Goal: Obtain resource: Download file/media

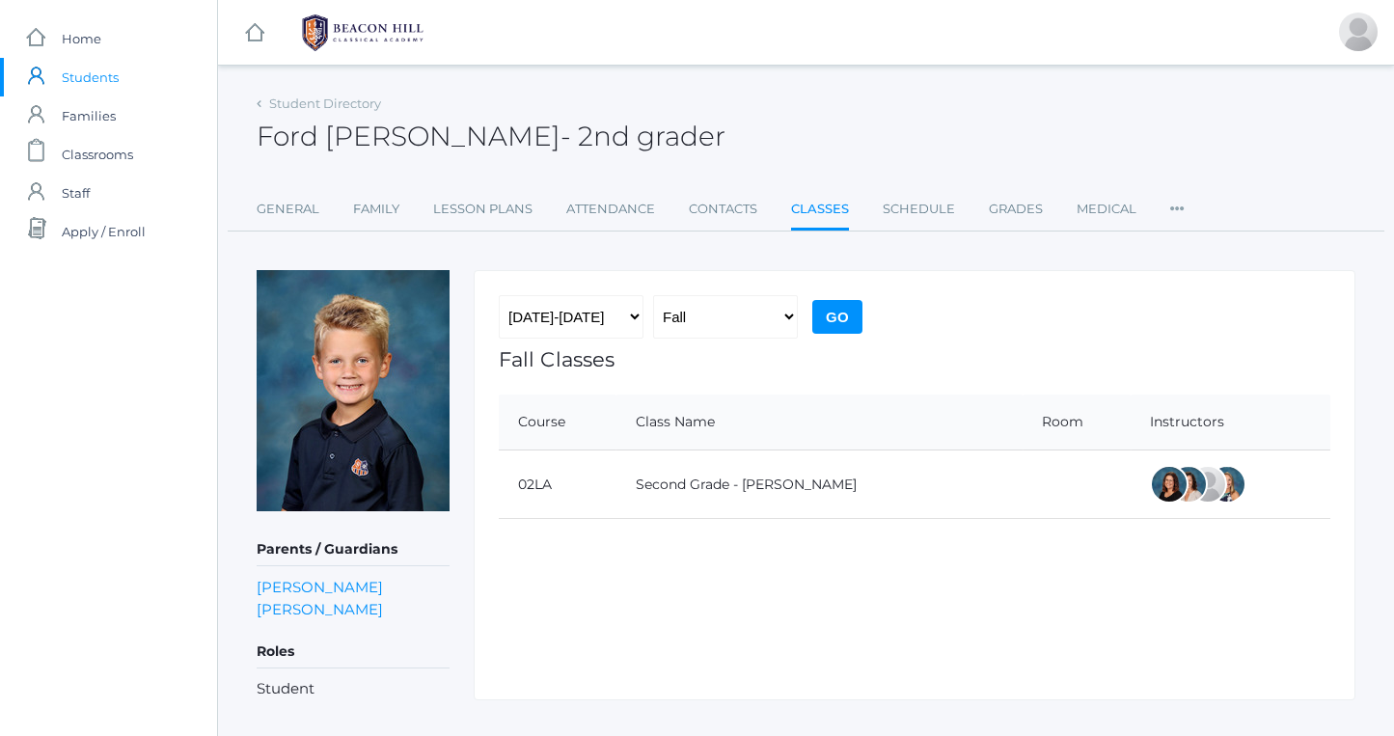
click at [93, 78] on span "Students" at bounding box center [90, 77] width 57 height 39
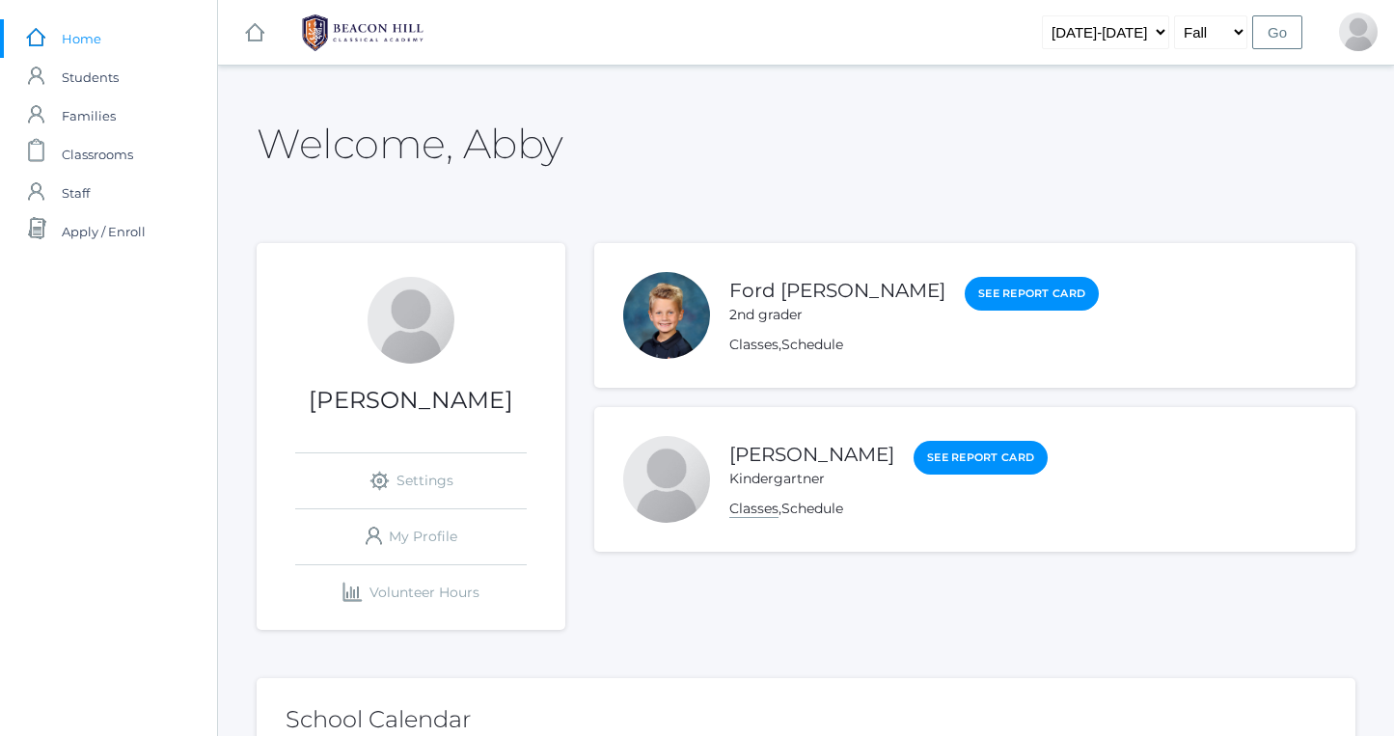
click at [749, 516] on link "Classes" at bounding box center [753, 509] width 49 height 18
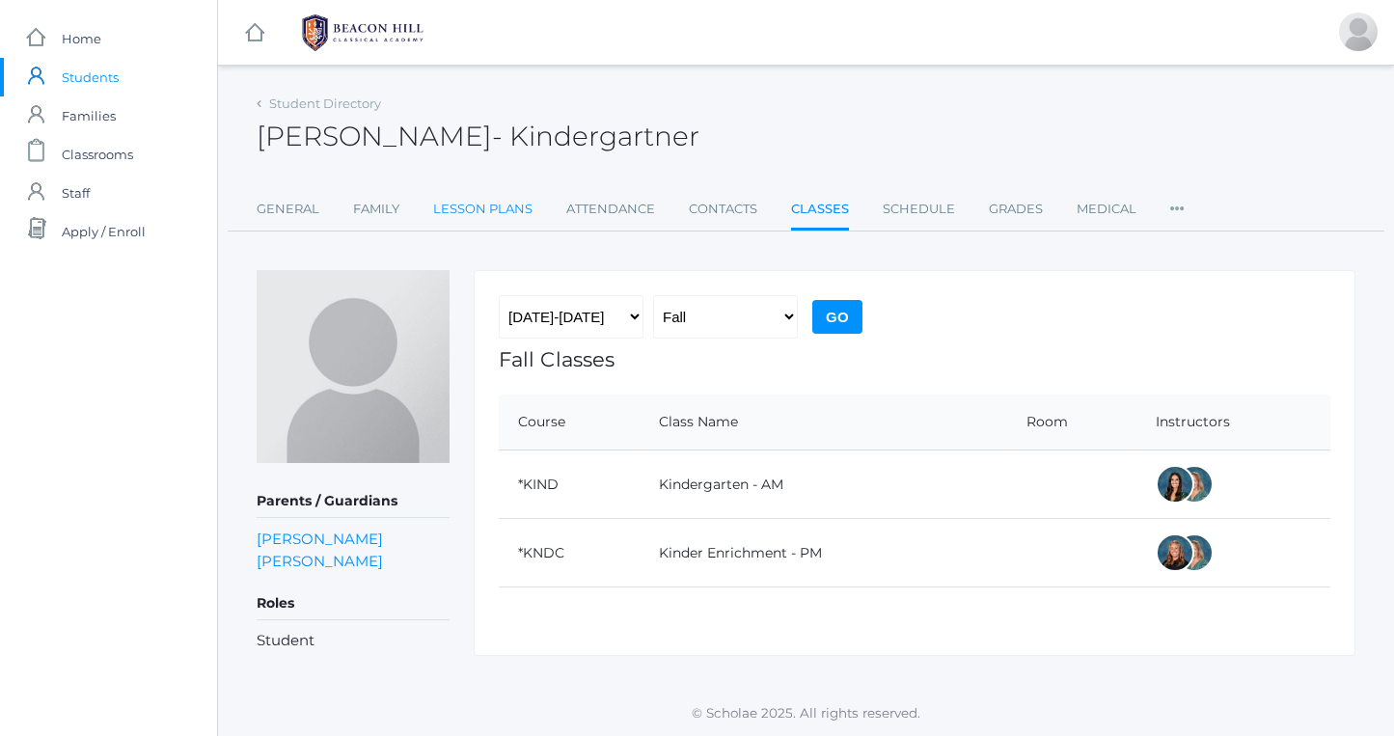
click at [510, 215] on link "Lesson Plans" at bounding box center [482, 209] width 99 height 39
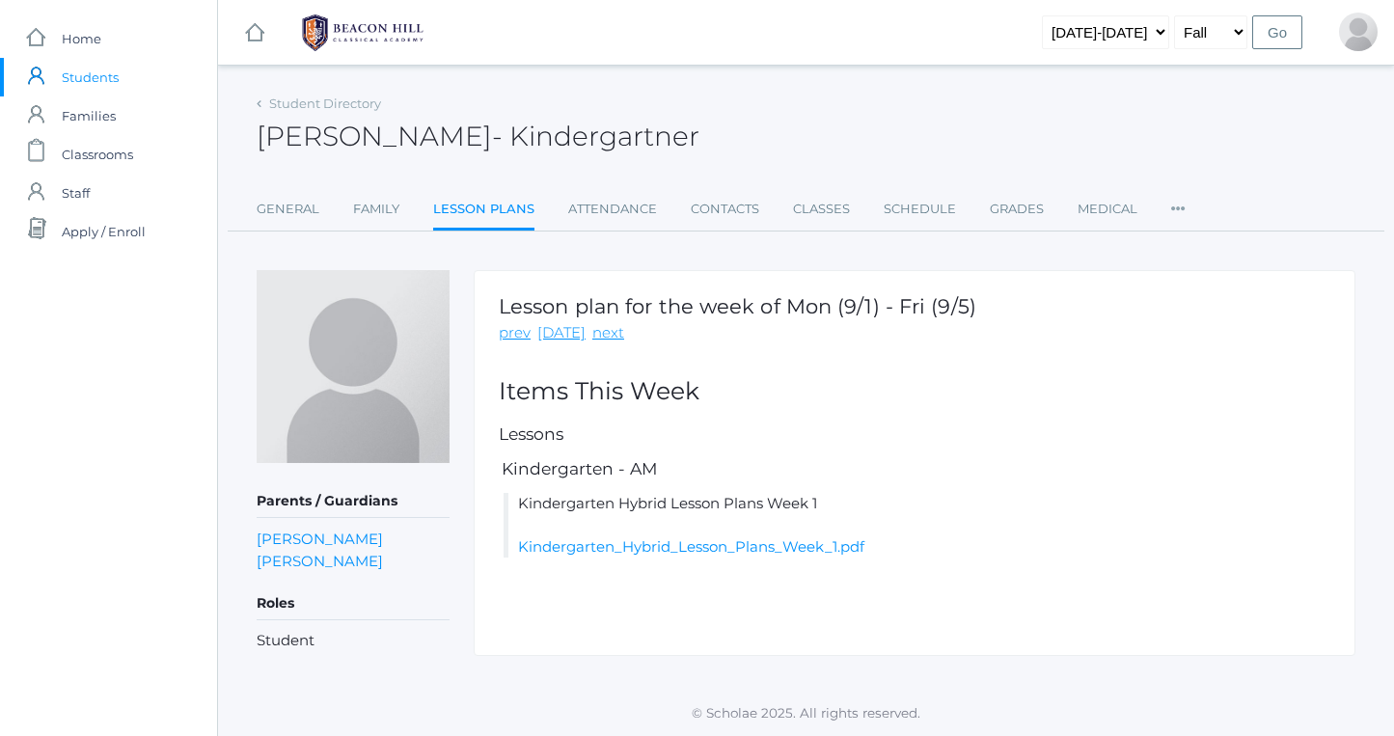
click at [744, 557] on li "Kindergarten Hybrid Lesson Plans Week 1 Kindergarten_Hybrid_Lesson_Plans_Week_1…" at bounding box center [917, 526] width 827 height 66
click at [742, 552] on link "Kindergarten_Hybrid_Lesson_Plans_Week_1.pdf" at bounding box center [691, 546] width 346 height 18
